Goal: Information Seeking & Learning: Check status

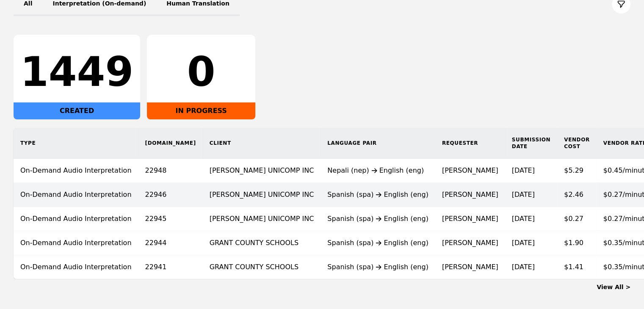
scroll to position [152, 0]
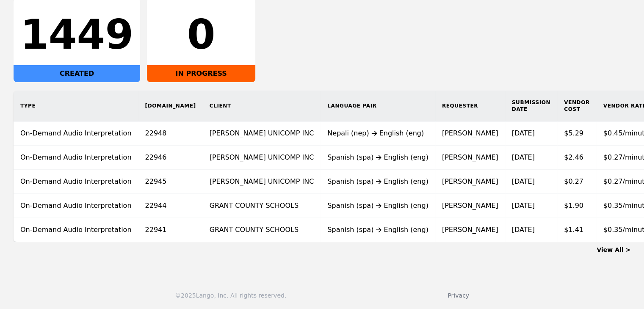
click at [617, 251] on link "View All >" at bounding box center [613, 249] width 34 height 7
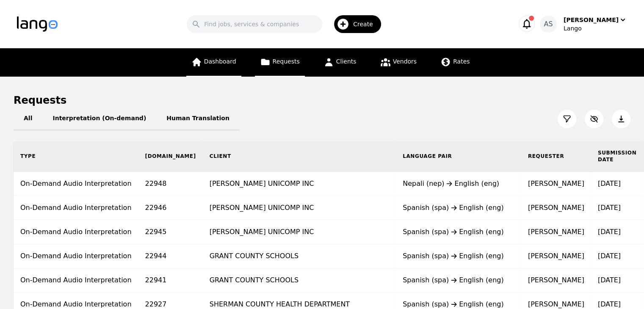
click at [238, 70] on link "Dashboard" at bounding box center [213, 62] width 55 height 28
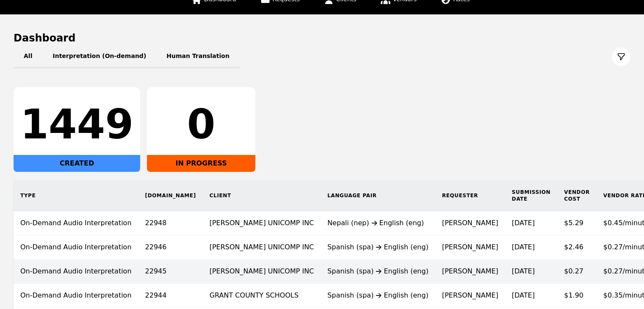
scroll to position [127, 0]
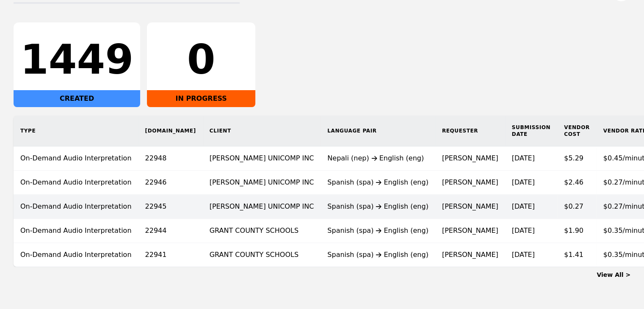
click at [344, 202] on div "Spanish (spa) English (eng)" at bounding box center [377, 206] width 101 height 10
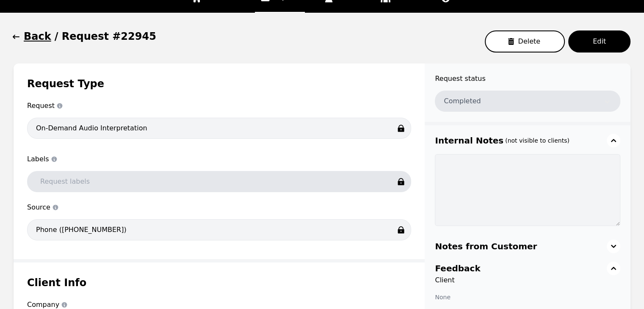
scroll to position [27, 0]
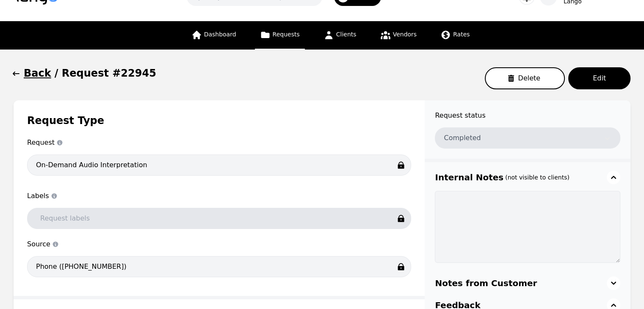
click at [15, 72] on icon "button" at bounding box center [16, 73] width 8 height 8
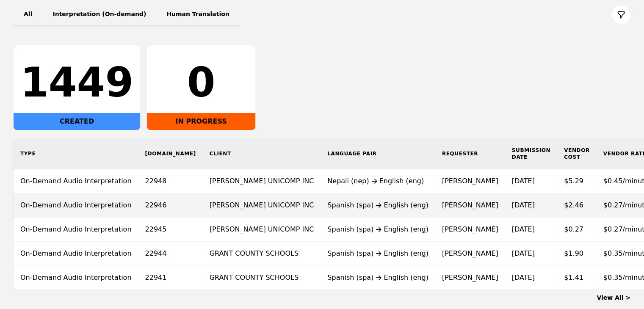
scroll to position [112, 0]
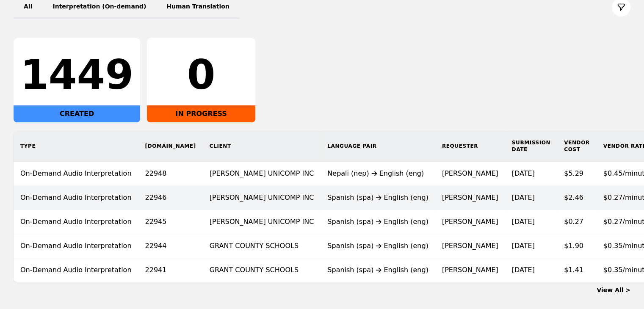
click at [320, 186] on td "Spanish (spa) English (eng)" at bounding box center [377, 198] width 115 height 24
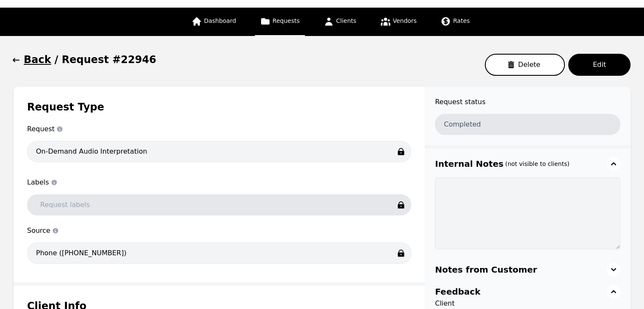
click at [22, 60] on button "Back" at bounding box center [33, 60] width 38 height 14
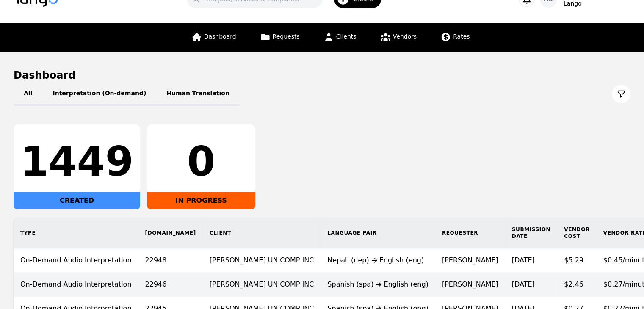
scroll to position [41, 0]
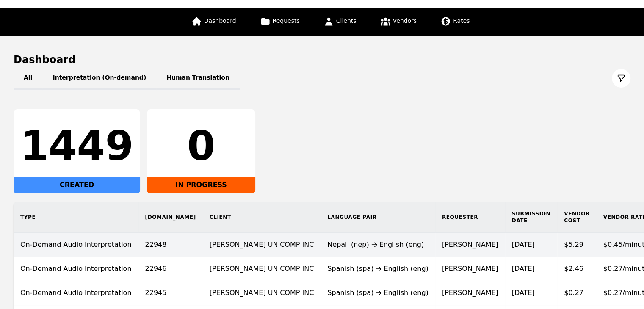
click at [239, 245] on td "[PERSON_NAME] UNICOMP INC" at bounding box center [262, 245] width 118 height 24
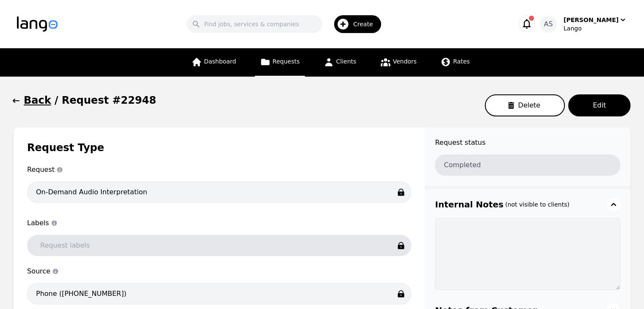
click at [23, 101] on button "Back" at bounding box center [33, 101] width 38 height 14
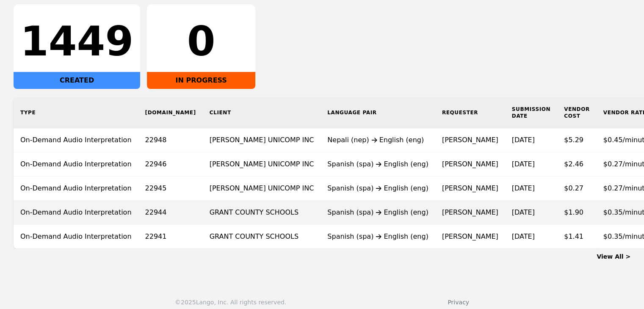
scroll to position [152, 0]
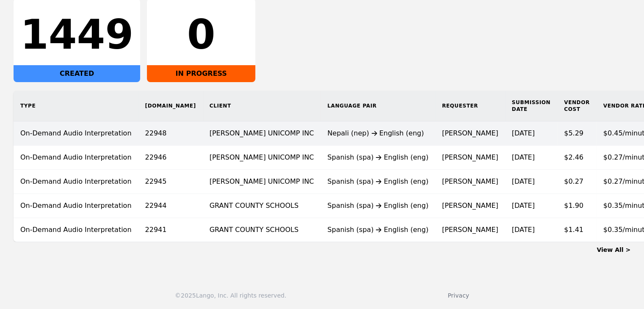
click at [320, 140] on td "Nepali (nep) English (eng)" at bounding box center [377, 133] width 115 height 24
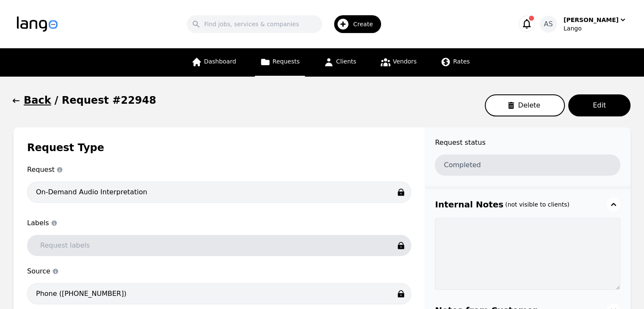
click at [21, 104] on button "Back" at bounding box center [33, 101] width 38 height 14
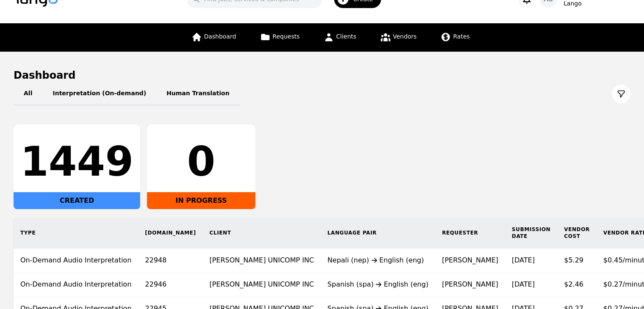
scroll to position [152, 0]
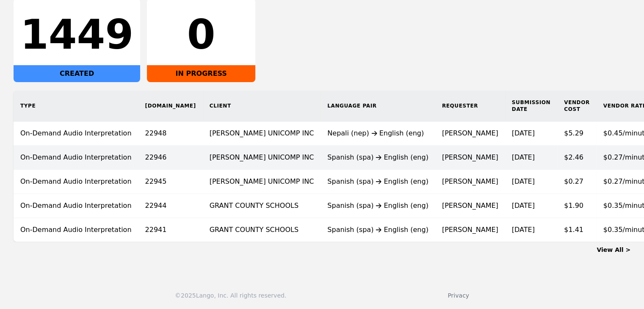
click at [228, 153] on td "[PERSON_NAME] UNICOMP INC" at bounding box center [262, 158] width 118 height 24
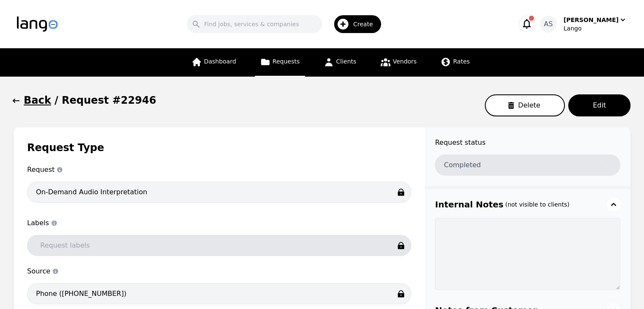
click at [23, 101] on button "Back" at bounding box center [33, 101] width 38 height 14
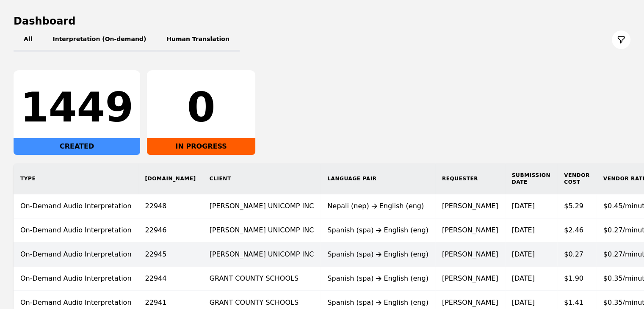
scroll to position [110, 0]
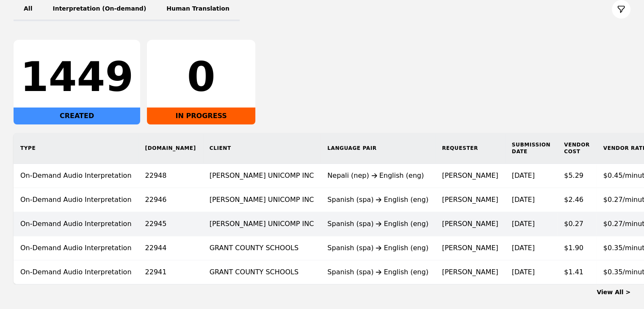
click at [229, 219] on td "[PERSON_NAME] UNICOMP INC" at bounding box center [262, 224] width 118 height 24
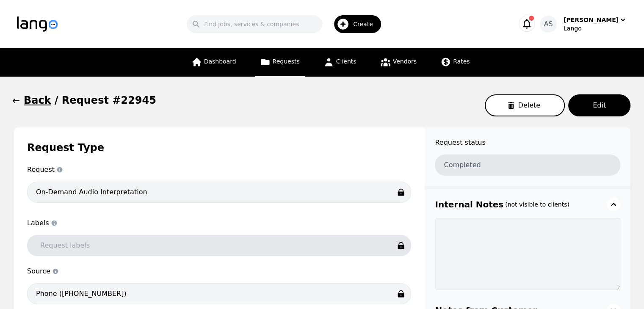
click at [22, 102] on button "Back" at bounding box center [33, 101] width 38 height 14
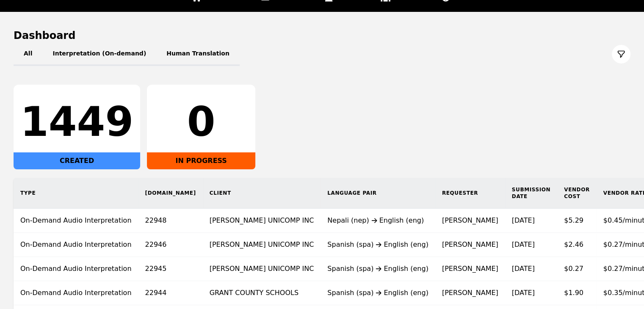
scroll to position [152, 0]
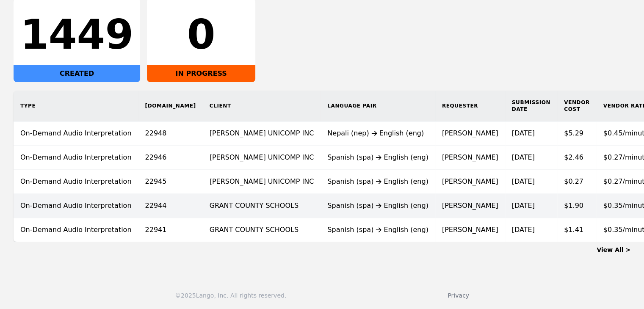
click at [246, 211] on td "GRANT COUNTY SCHOOLS" at bounding box center [262, 206] width 118 height 24
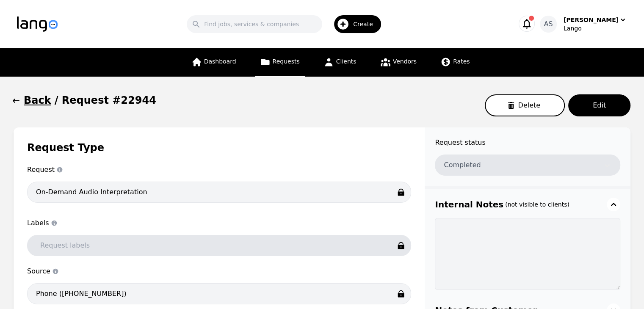
click at [25, 99] on h1 "Back" at bounding box center [38, 101] width 28 height 14
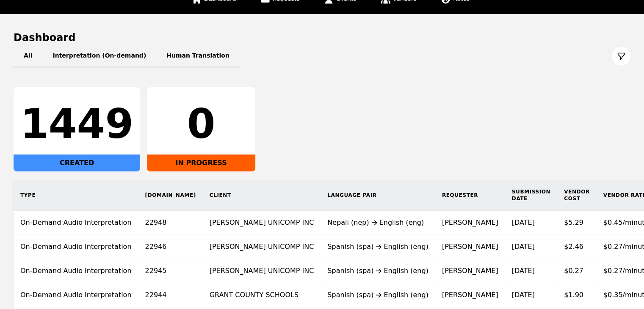
scroll to position [152, 0]
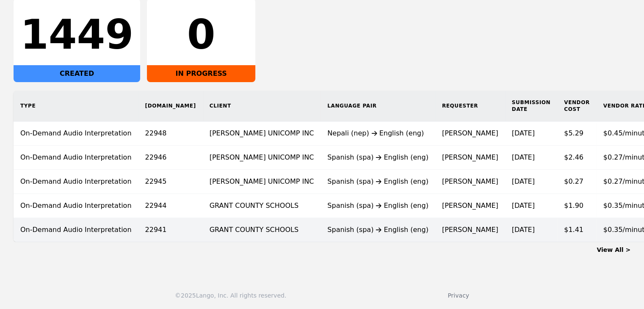
click at [229, 232] on td "GRANT COUNTY SCHOOLS" at bounding box center [262, 230] width 118 height 24
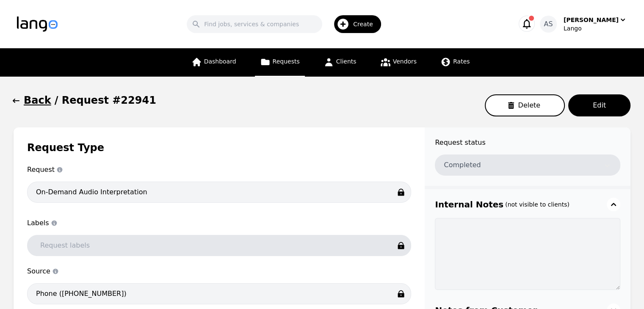
click at [23, 101] on button "Back" at bounding box center [33, 101] width 38 height 14
